Goal: Task Accomplishment & Management: Use online tool/utility

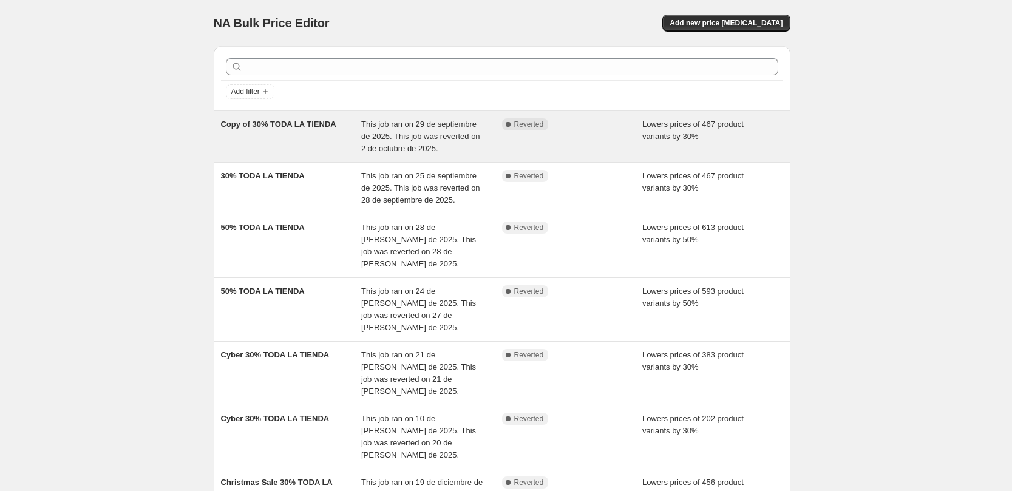
click at [292, 137] on div "Copy of 30% TODA LA TIENDA" at bounding box center [291, 136] width 141 height 36
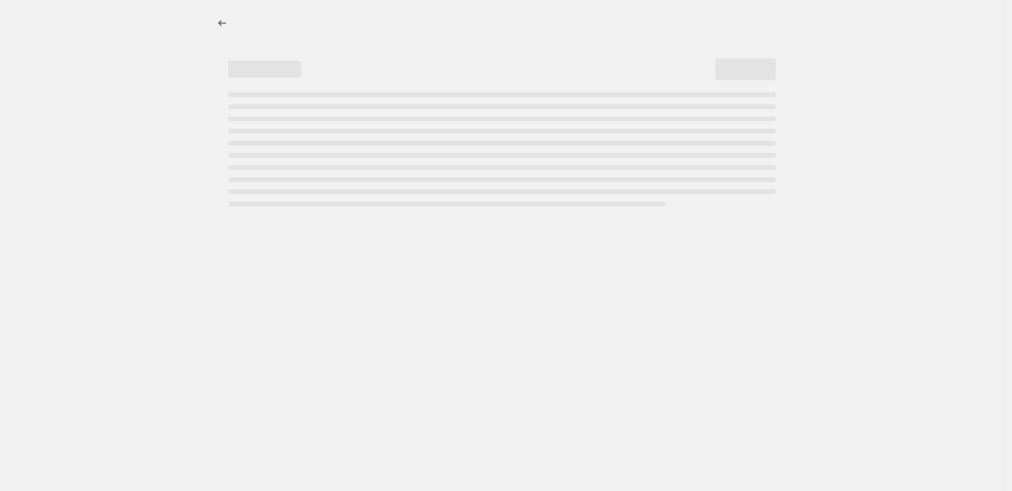
select select "percentage"
select select "collection"
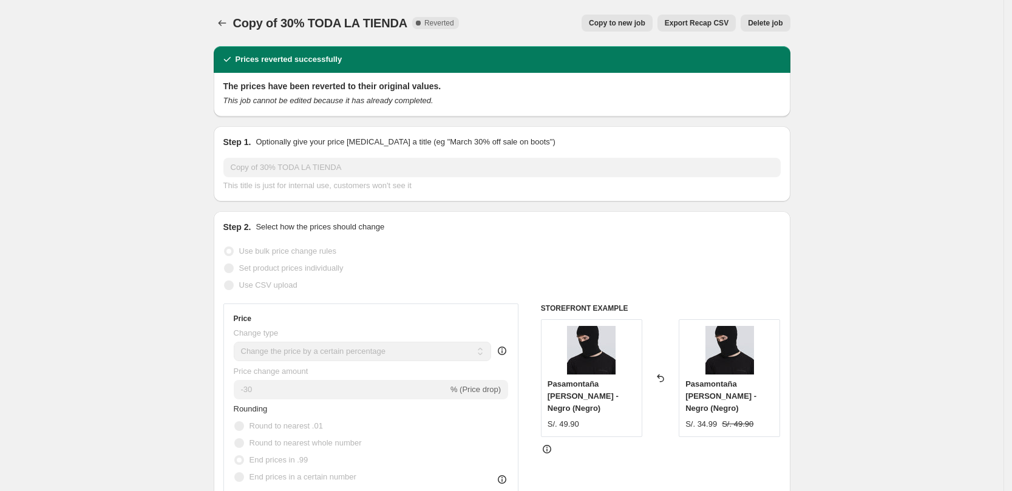
click at [622, 24] on span "Copy to new job" at bounding box center [617, 23] width 56 height 10
select select "percentage"
select select "collection"
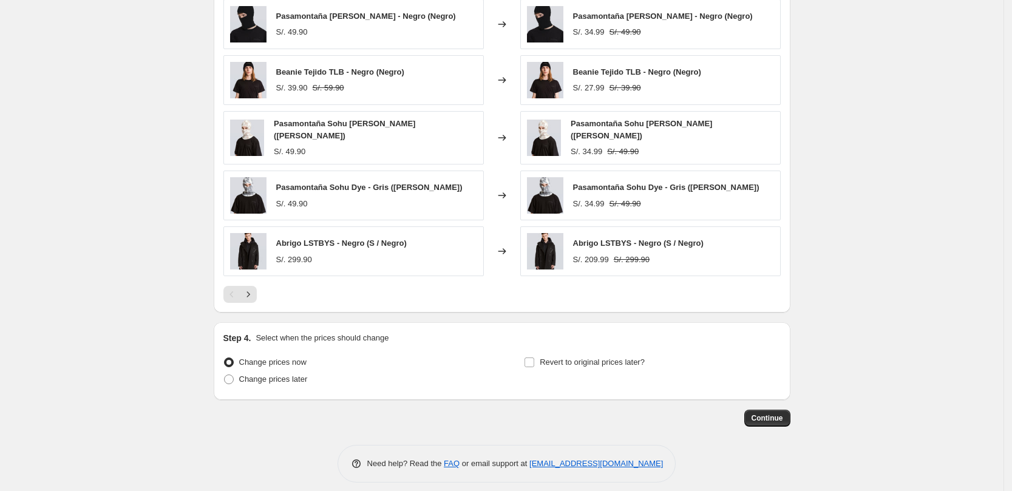
scroll to position [860, 0]
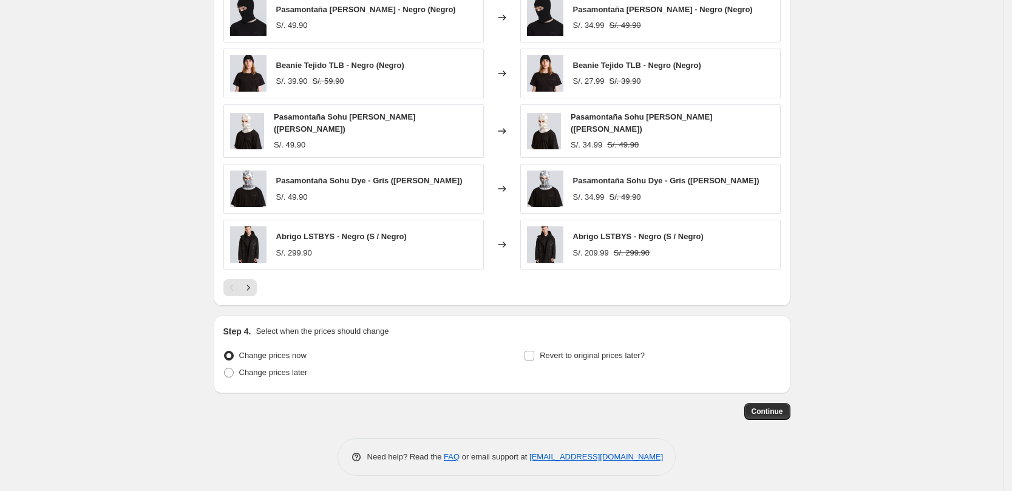
click at [263, 355] on span "Change prices now" at bounding box center [272, 355] width 67 height 9
click at [225, 351] on input "Change prices now" at bounding box center [224, 351] width 1 height 1
click at [255, 370] on span "Change prices later" at bounding box center [273, 372] width 69 height 9
click at [225, 368] on input "Change prices later" at bounding box center [224, 368] width 1 height 1
radio input "true"
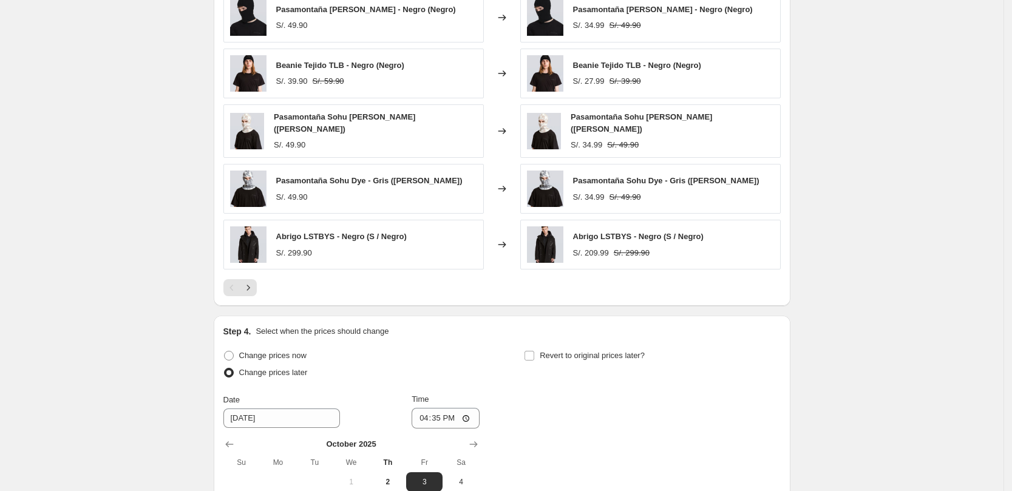
scroll to position [1011, 0]
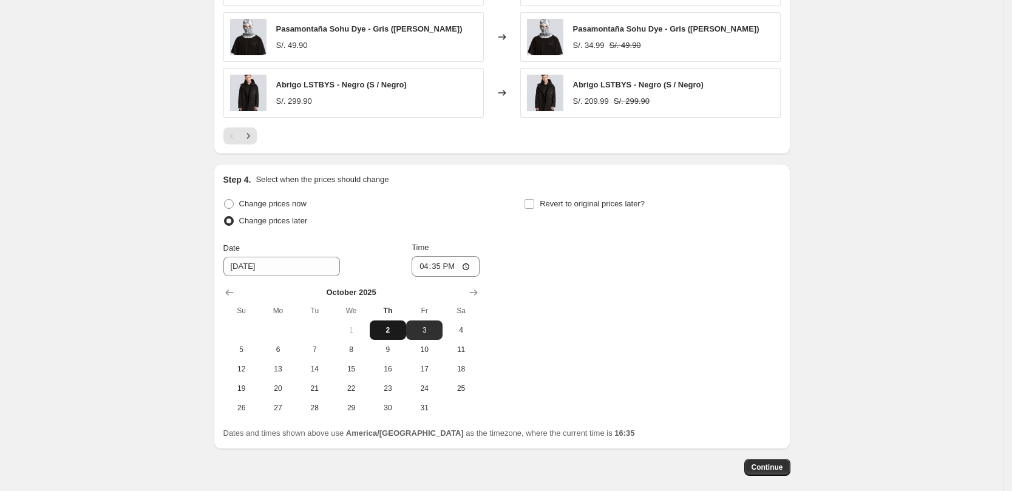
click at [395, 328] on span "2" at bounding box center [388, 330] width 27 height 10
type input "[DATE]"
click at [441, 262] on input "16:35" at bounding box center [446, 266] width 68 height 21
click at [463, 265] on input "16:35" at bounding box center [446, 266] width 68 height 21
click at [456, 267] on input "16:35" at bounding box center [446, 266] width 68 height 21
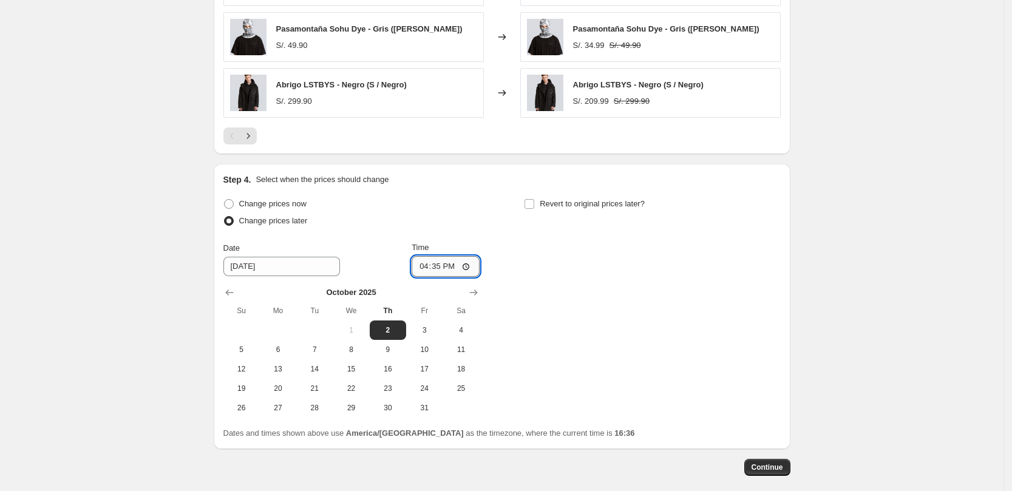
click at [455, 265] on input "16:35" at bounding box center [446, 266] width 68 height 21
type input "16:40"
drag, startPoint x: 530, startPoint y: 200, endPoint x: 541, endPoint y: 200, distance: 10.9
click at [530, 200] on input "Revert to original prices later?" at bounding box center [529, 204] width 10 height 10
checkbox input "true"
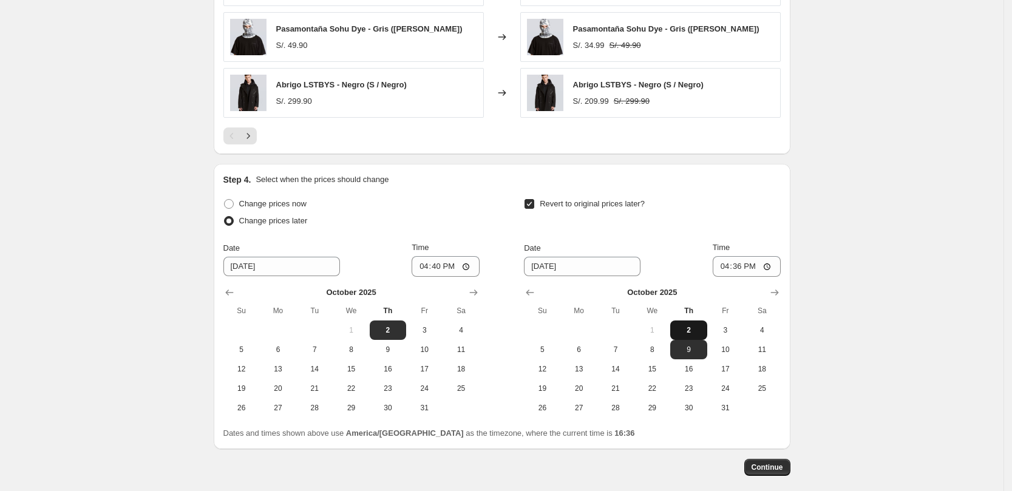
click at [693, 326] on span "2" at bounding box center [688, 330] width 27 height 10
type input "[DATE]"
click at [749, 260] on input "16:36" at bounding box center [747, 266] width 68 height 21
click at [744, 265] on input "11:59" at bounding box center [747, 266] width 68 height 21
type input "23:59"
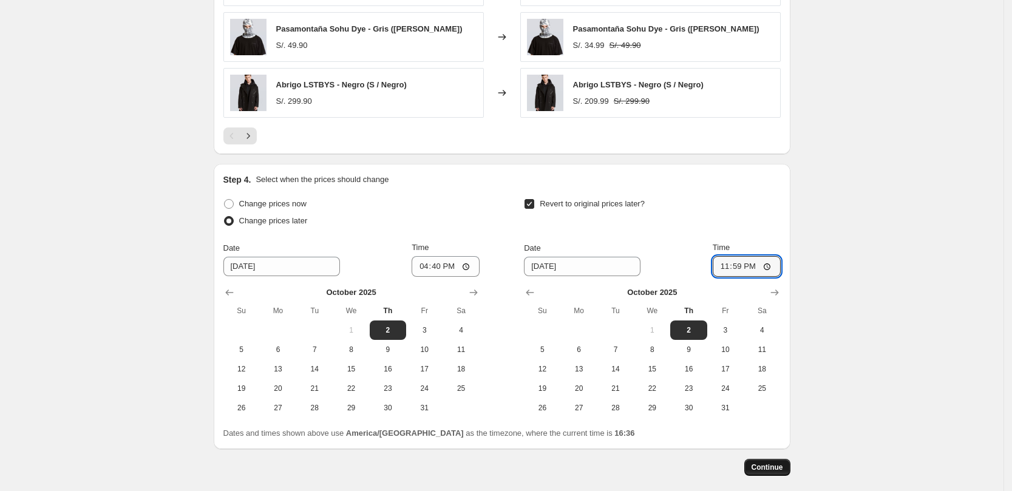
click at [779, 463] on span "Continue" at bounding box center [768, 468] width 32 height 10
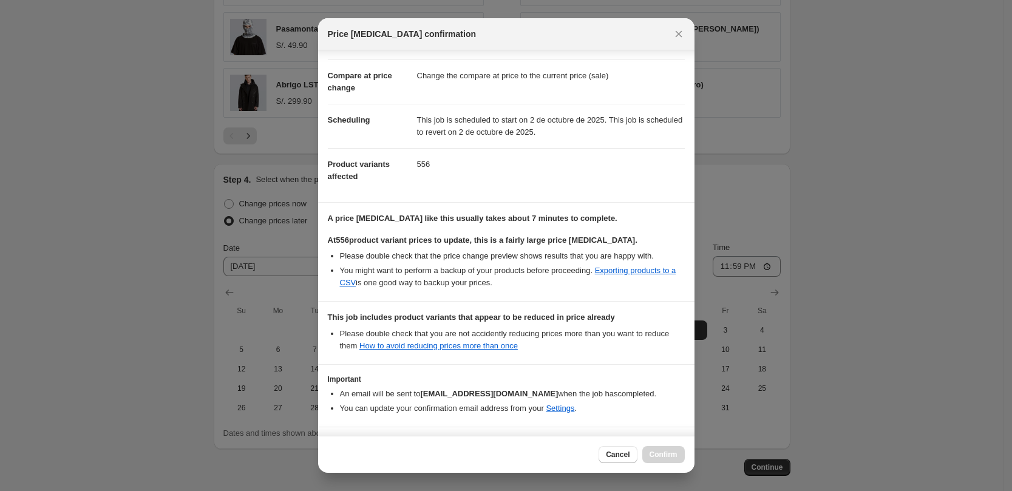
scroll to position [84, 0]
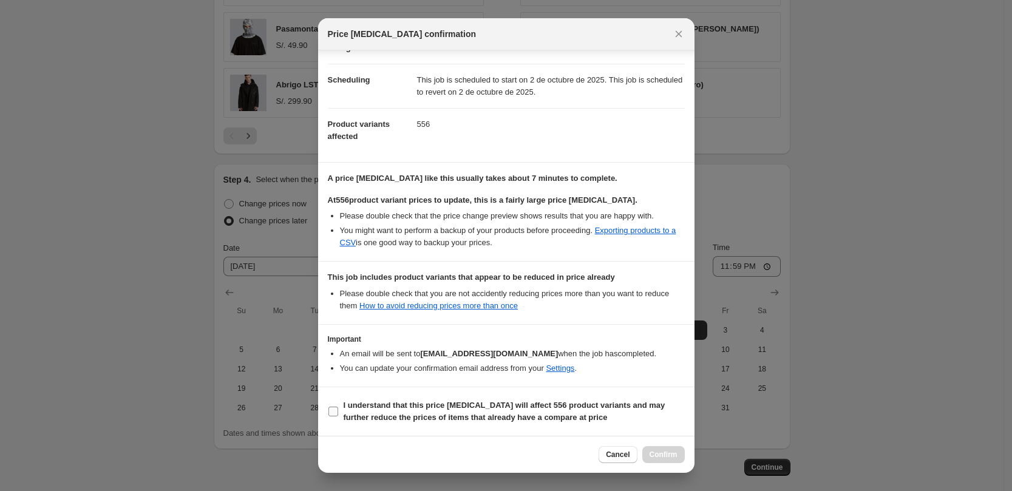
click at [344, 410] on span "I understand that this price [MEDICAL_DATA] will affect 556 product variants an…" at bounding box center [514, 411] width 341 height 24
click at [338, 410] on input "I understand that this price [MEDICAL_DATA] will affect 556 product variants an…" at bounding box center [333, 412] width 10 height 10
checkbox input "true"
click at [655, 454] on span "Confirm" at bounding box center [664, 455] width 28 height 10
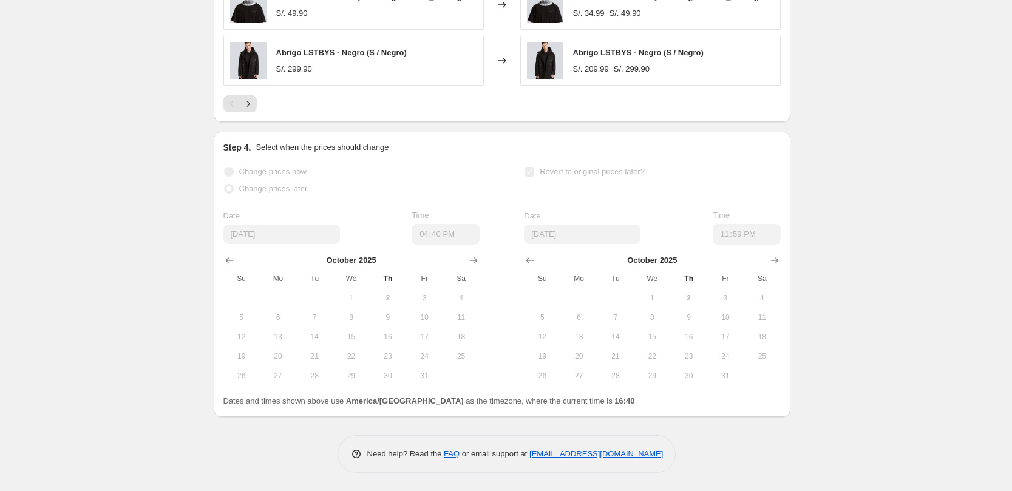
scroll to position [1128, 0]
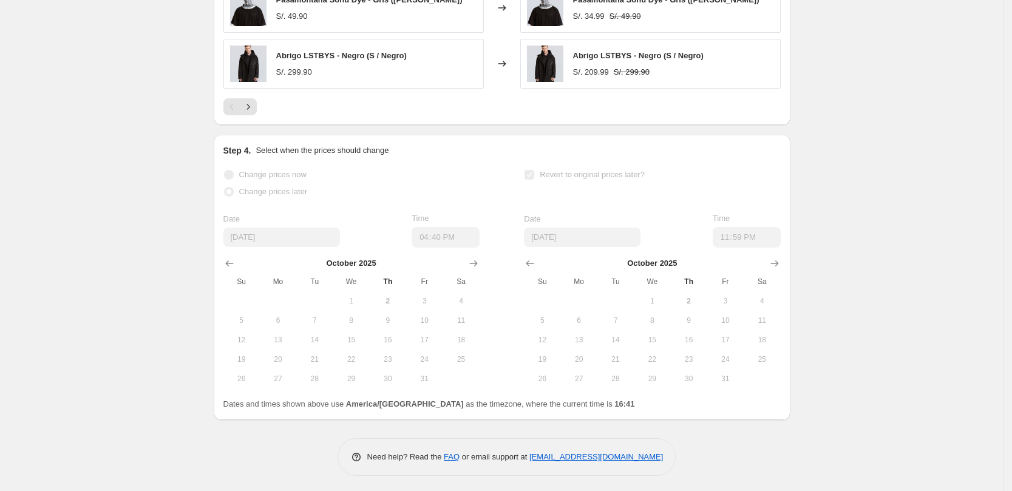
select select "percentage"
select select "collection"
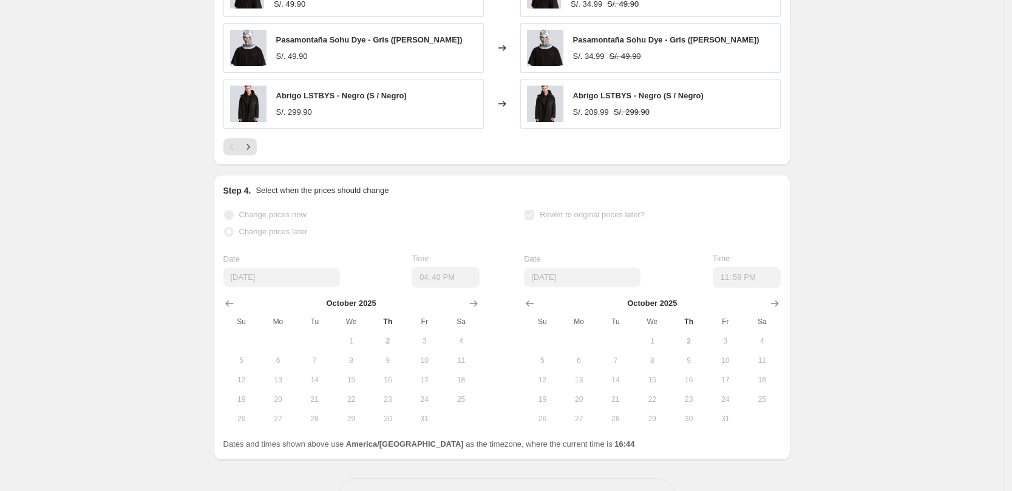
scroll to position [0, 0]
